Goal: Task Accomplishment & Management: Complete application form

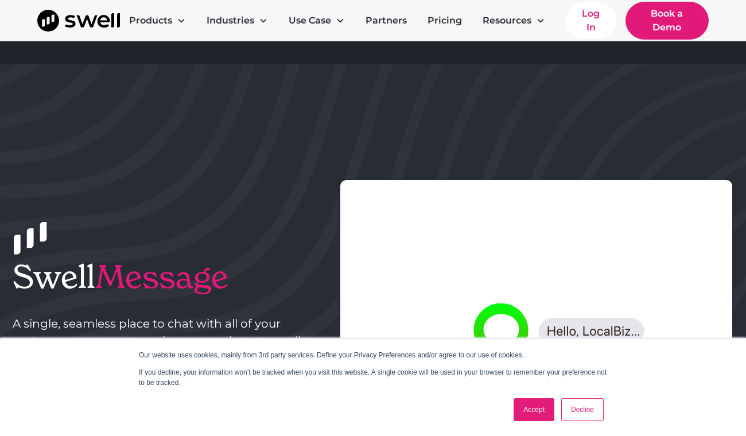
click at [587, 408] on link "Decline" at bounding box center [582, 409] width 42 height 23
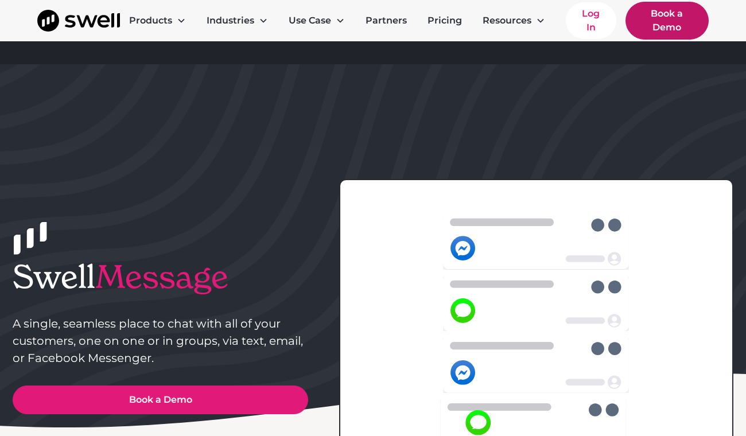
click at [663, 17] on link "Book a Demo" at bounding box center [667, 21] width 83 height 38
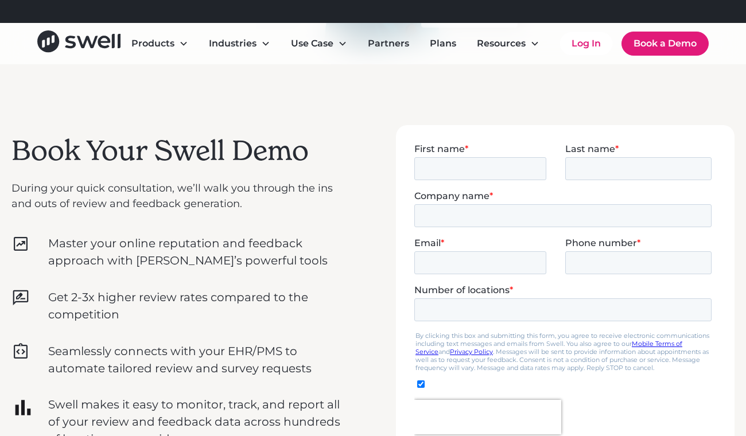
scroll to position [290, 0]
click at [520, 166] on input "First name *" at bounding box center [480, 168] width 132 height 23
type input "Carmen"
type input "McCool"
type input "m"
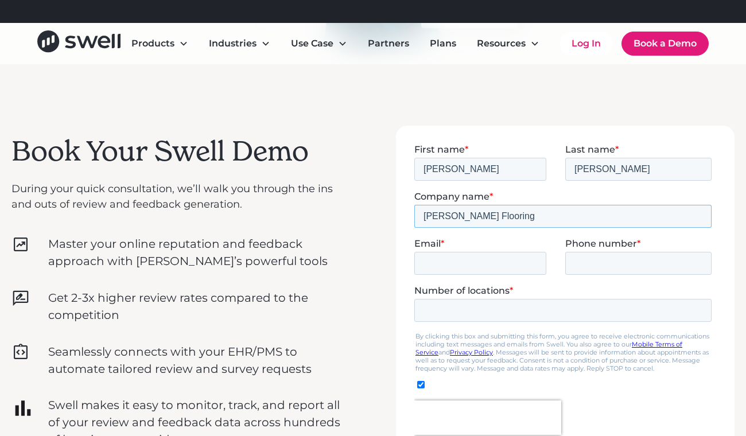
type input "McCool's Flooring"
type input "carmen@mccools.com"
type input "7654381946"
click at [578, 315] on input "Number of locations *" at bounding box center [562, 310] width 297 height 23
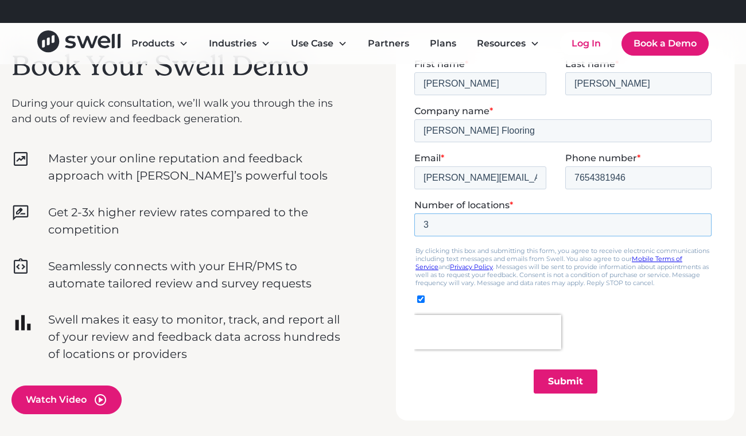
scroll to position [402, 0]
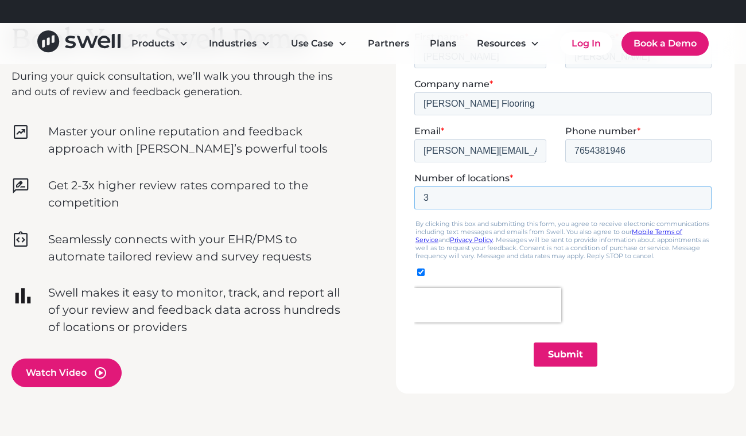
type input "3"
click at [567, 357] on input "Submit" at bounding box center [566, 354] width 64 height 24
